Goal: Transaction & Acquisition: Book appointment/travel/reservation

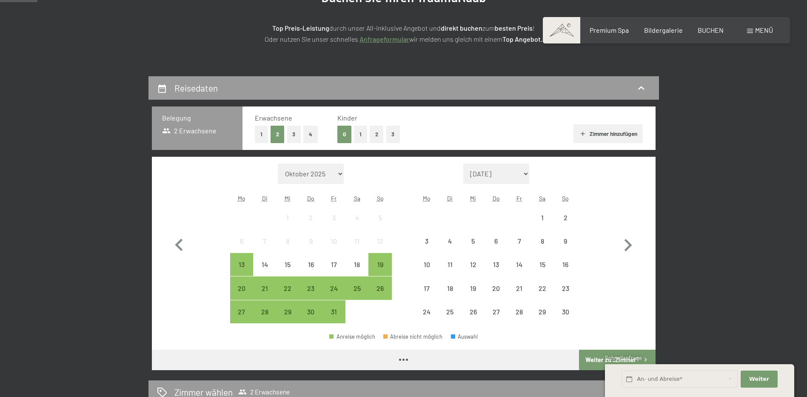
scroll to position [128, 0]
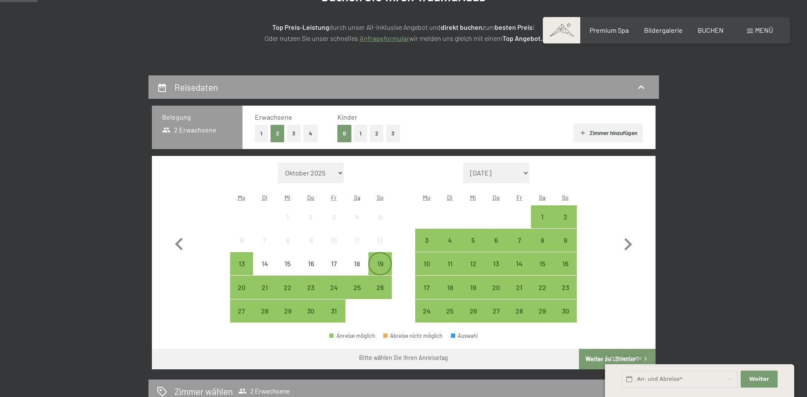
click at [386, 261] on div "19" at bounding box center [379, 270] width 21 height 21
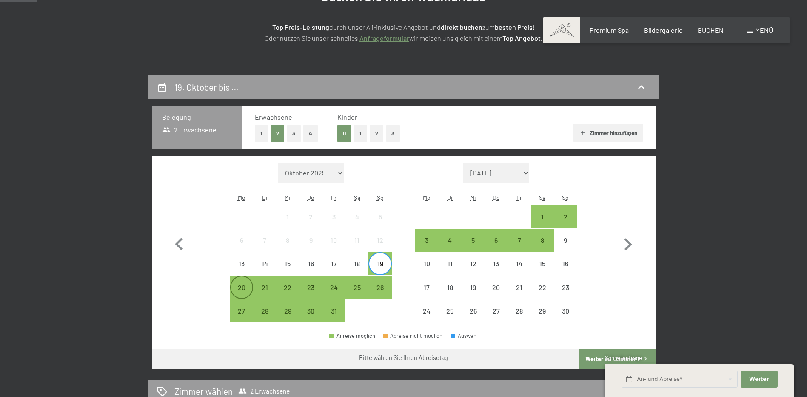
click at [235, 286] on div "20" at bounding box center [241, 294] width 21 height 21
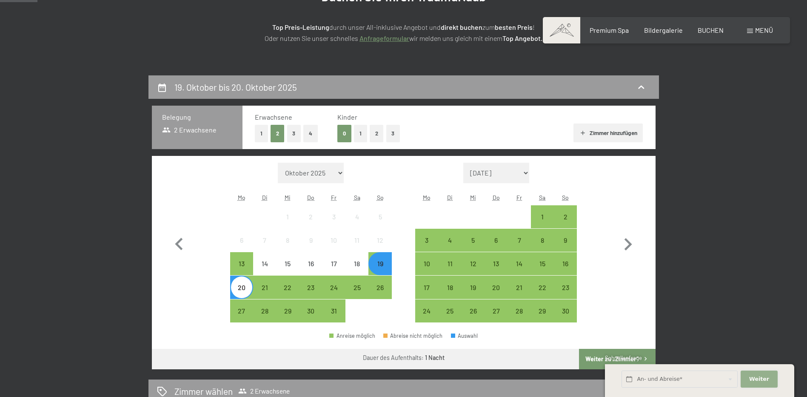
click at [762, 379] on span "Weiter" at bounding box center [760, 379] width 20 height 8
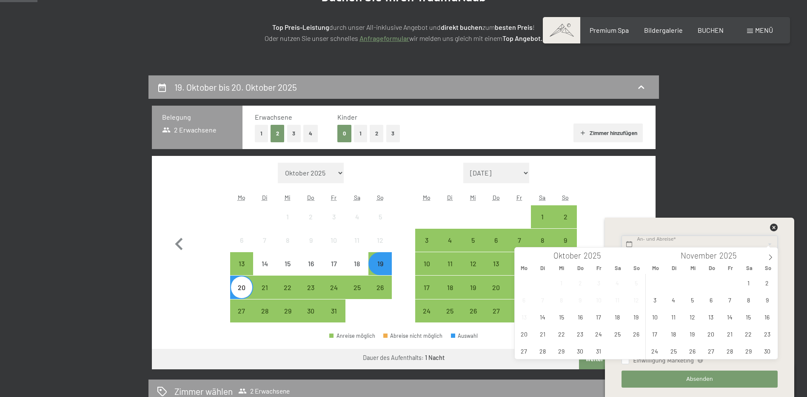
click at [641, 318] on span "19" at bounding box center [636, 316] width 17 height 17
click at [528, 334] on span "20" at bounding box center [524, 333] width 17 height 17
type input "[DATE] - [DATE]"
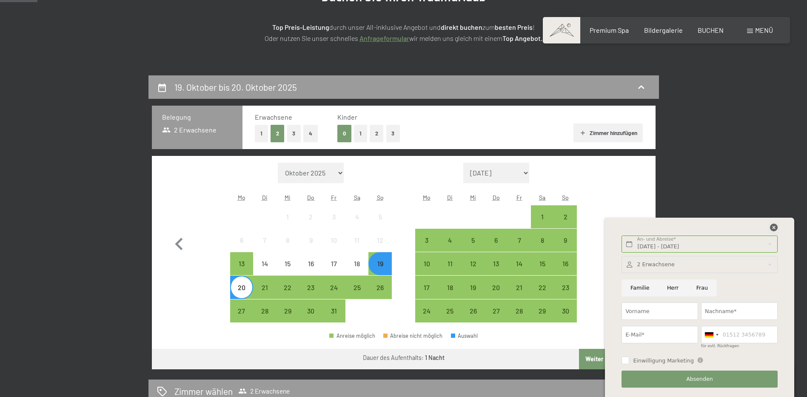
click at [774, 229] on icon at bounding box center [774, 227] width 8 height 8
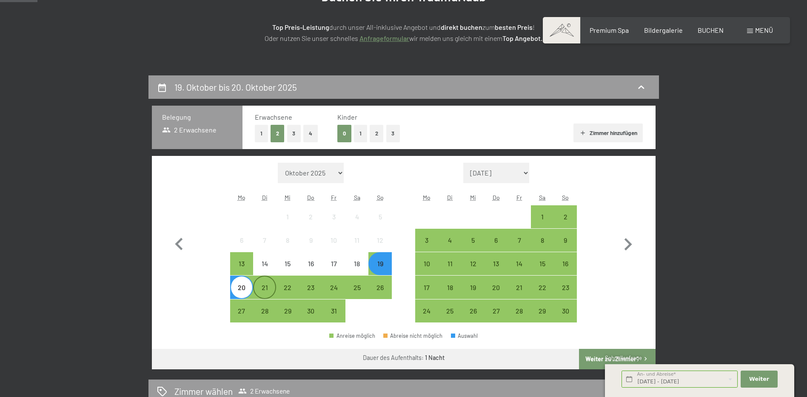
click at [267, 289] on div "21" at bounding box center [264, 294] width 21 height 21
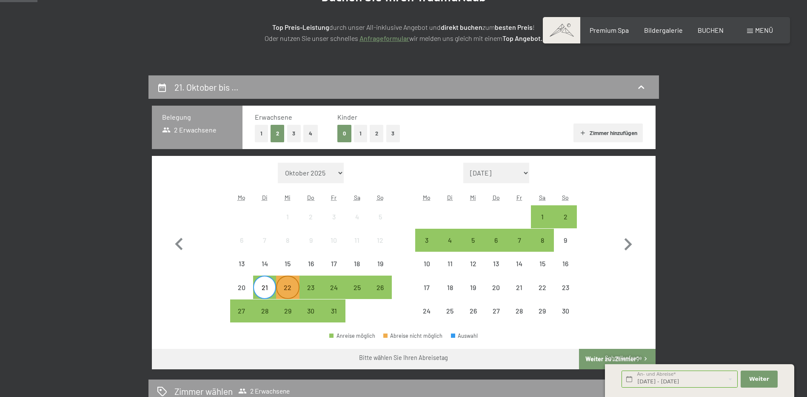
click at [284, 290] on div "22" at bounding box center [287, 294] width 21 height 21
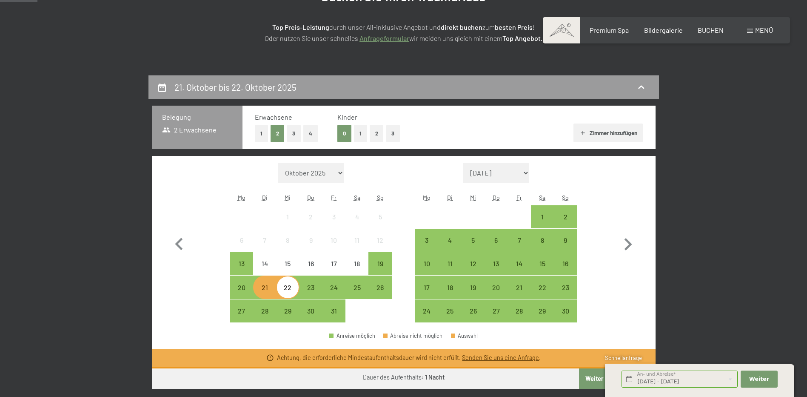
click at [267, 296] on div "21" at bounding box center [264, 294] width 21 height 21
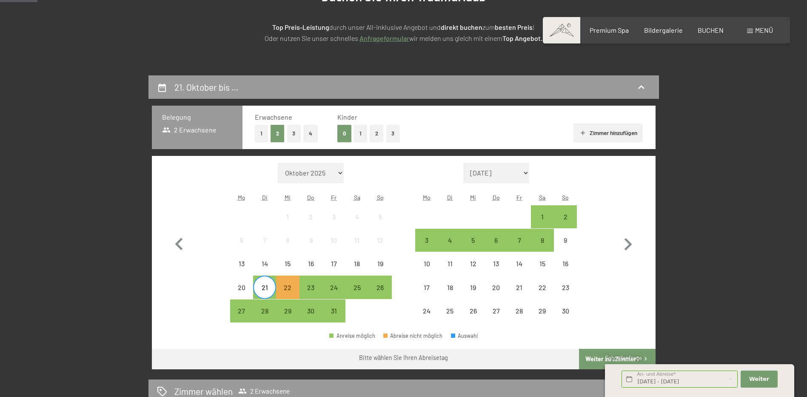
click at [275, 292] on div "21" at bounding box center [264, 294] width 21 height 21
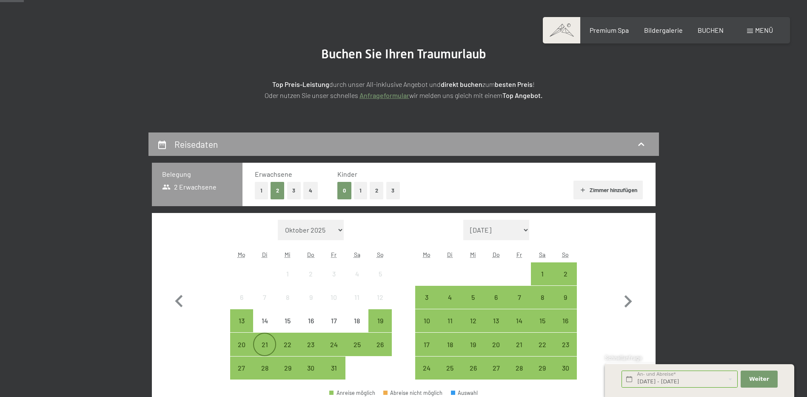
scroll to position [85, 0]
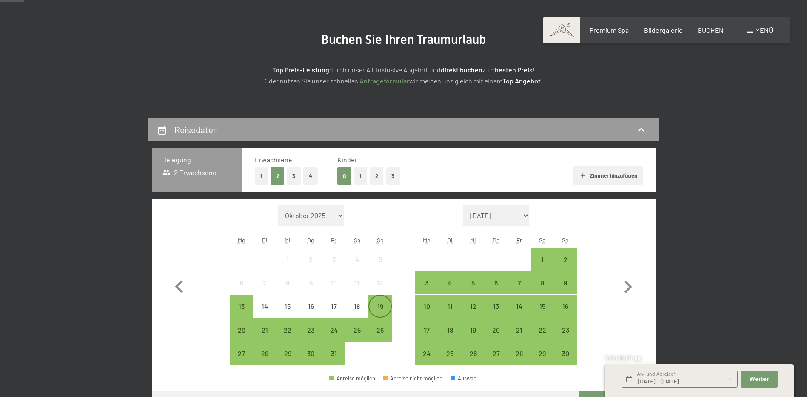
click at [384, 307] on div "19" at bounding box center [379, 313] width 21 height 21
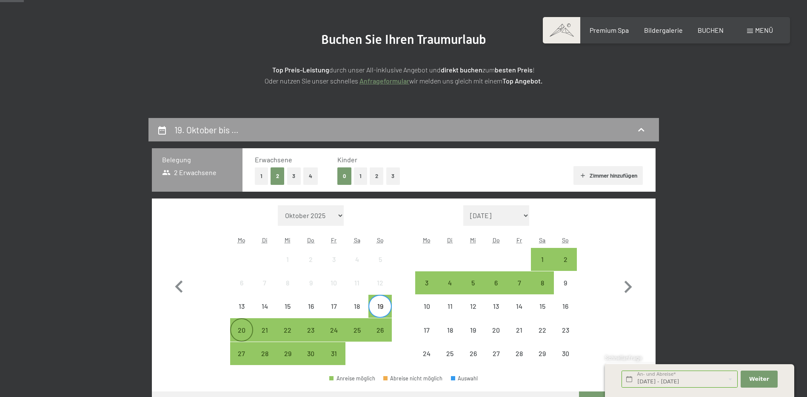
click at [243, 333] on div "20" at bounding box center [241, 336] width 21 height 21
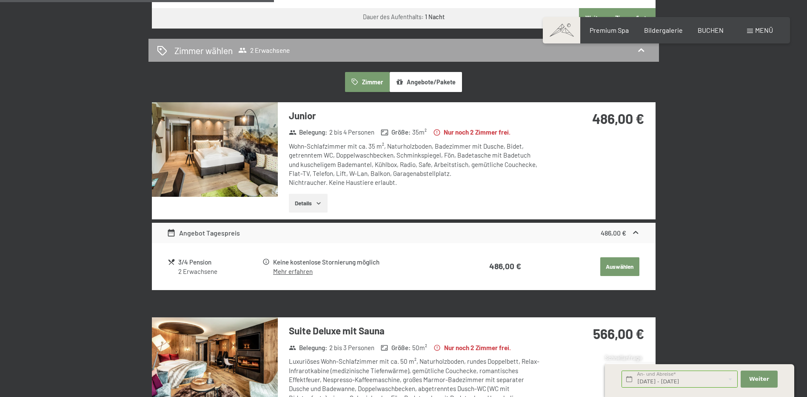
scroll to position [213, 0]
